Goal: Information Seeking & Learning: Learn about a topic

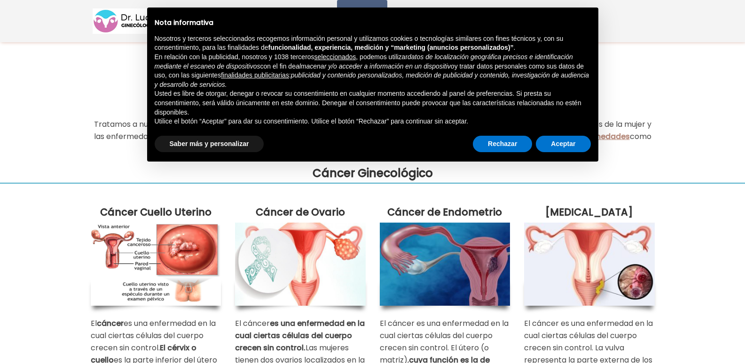
click at [158, 256] on img at bounding box center [156, 264] width 131 height 83
click at [499, 139] on button "Rechazar" at bounding box center [502, 144] width 59 height 17
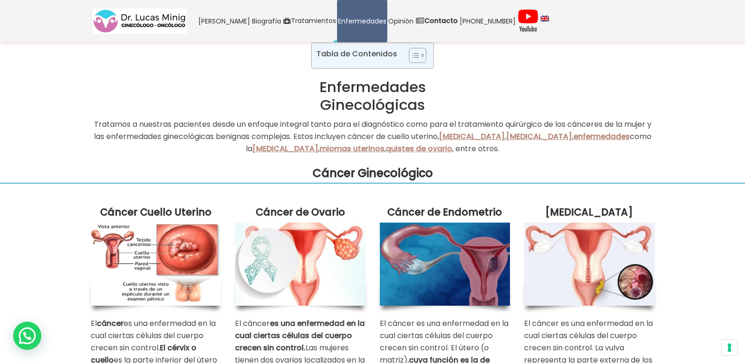
click at [172, 258] on img at bounding box center [156, 264] width 131 height 83
click at [198, 256] on img at bounding box center [156, 264] width 131 height 83
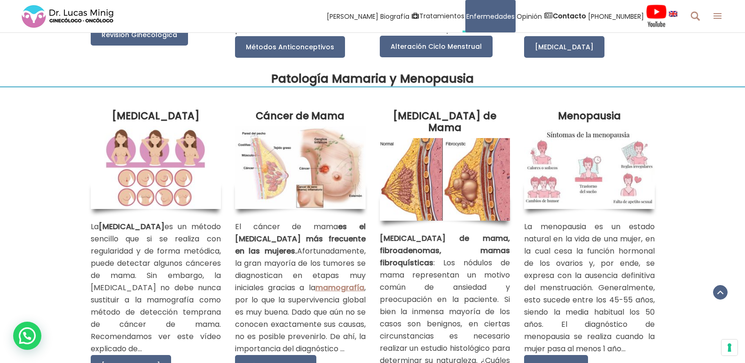
scroll to position [1456, 0]
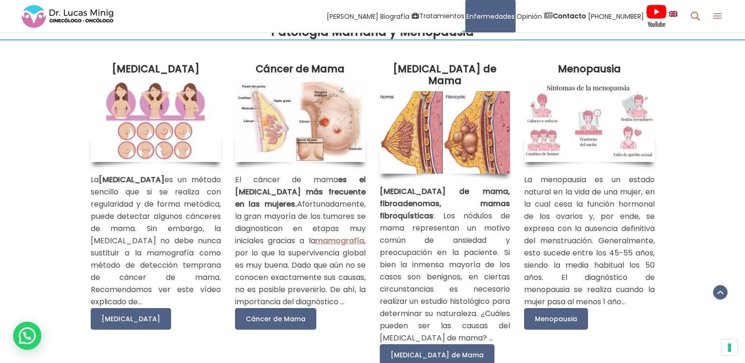
click at [123, 141] on img at bounding box center [156, 120] width 131 height 83
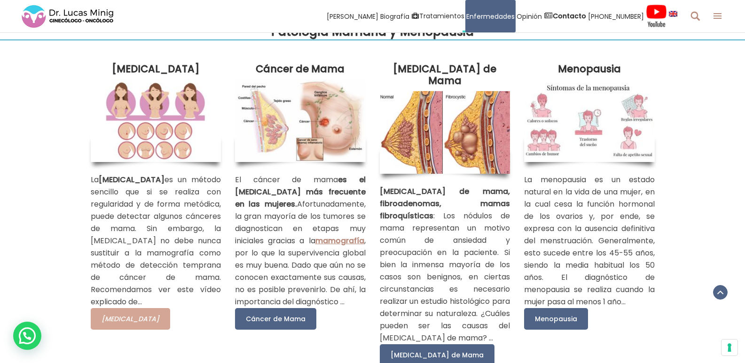
click at [153, 330] on link "[MEDICAL_DATA]" at bounding box center [130, 319] width 79 height 22
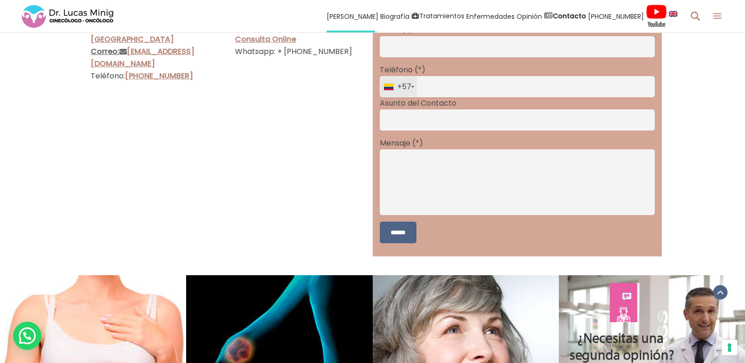
scroll to position [1785, 0]
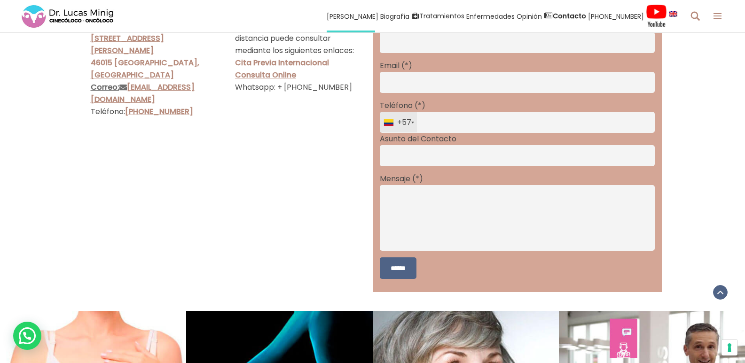
click at [436, 53] on input "Contact form" at bounding box center [517, 42] width 275 height 21
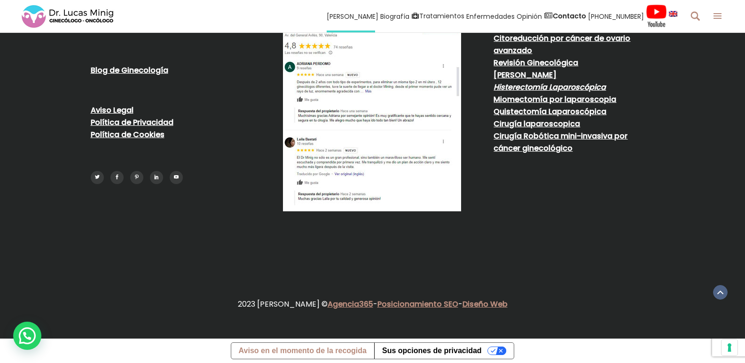
scroll to position [2321, 0]
